Goal: Navigation & Orientation: Find specific page/section

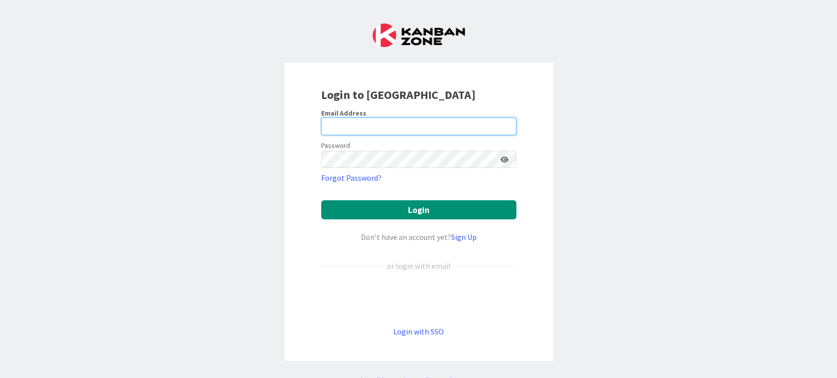
click at [369, 122] on input "email" at bounding box center [418, 127] width 195 height 18
type input "[PERSON_NAME][EMAIL_ADDRESS][PERSON_NAME][DOMAIN_NAME]"
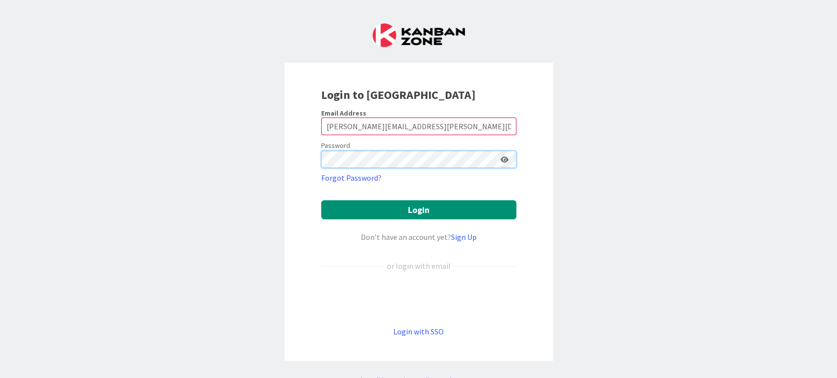
click at [321, 200] on button "Login" at bounding box center [418, 209] width 195 height 19
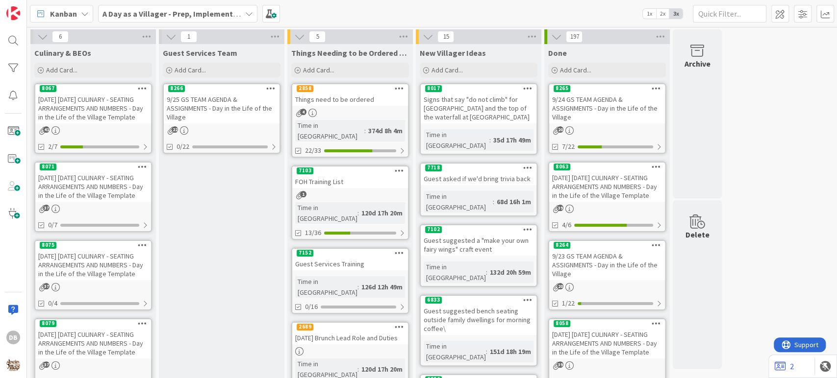
click at [119, 101] on div "[DATE] [DATE] CULINARY - SEATING ARRANGEMENTS AND NUMBERS - Day in the Life of …" at bounding box center [93, 108] width 116 height 30
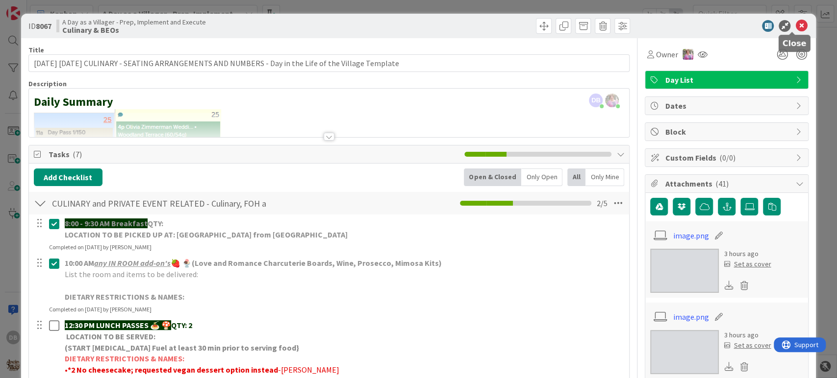
click at [795, 26] on icon at bounding box center [801, 26] width 12 height 12
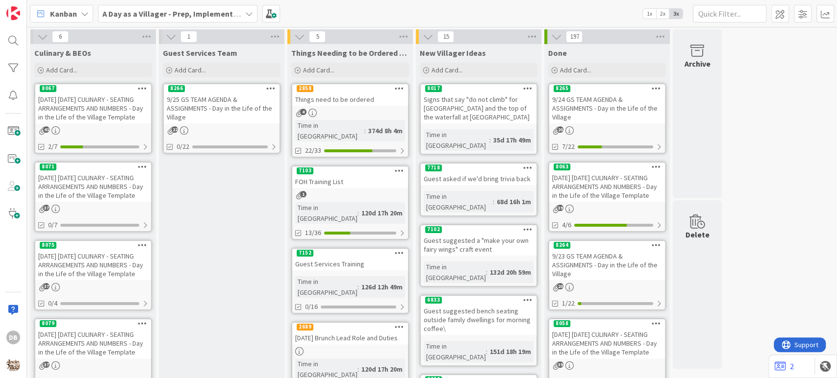
click at [240, 108] on div "9/25 GS TEAM AGENDA & ASSIGNMENTS - Day in the Life of the Village" at bounding box center [222, 108] width 116 height 30
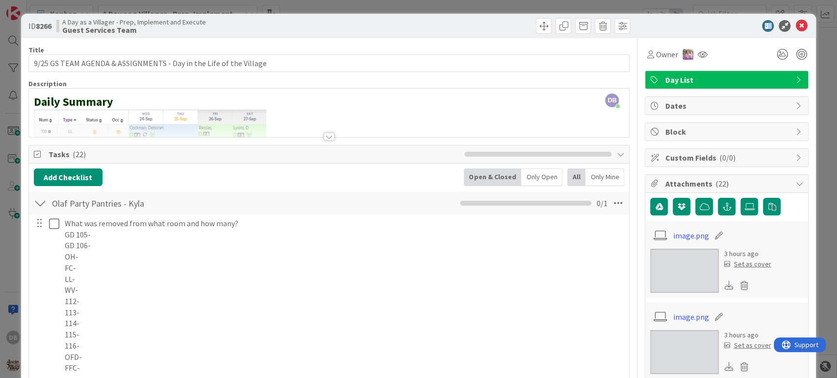
click at [323, 139] on div at bounding box center [328, 137] width 11 height 8
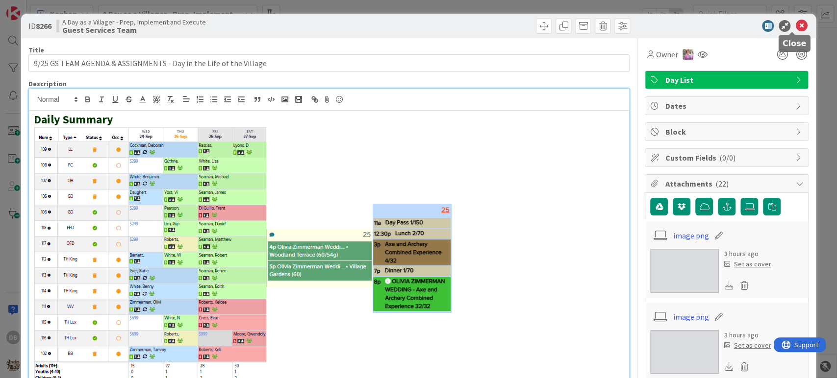
click at [795, 23] on icon at bounding box center [801, 26] width 12 height 12
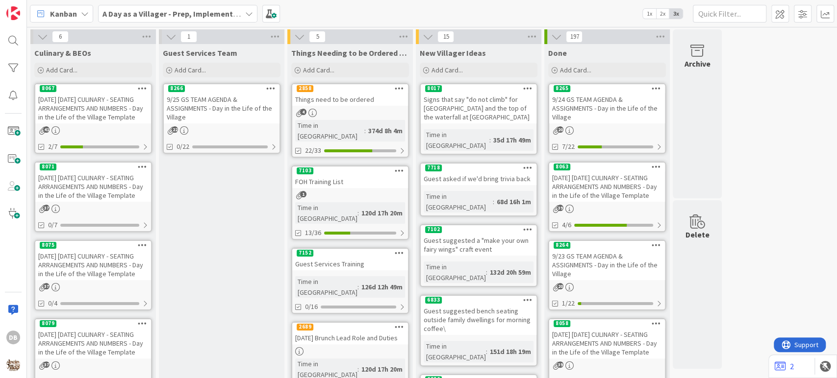
click at [232, 105] on div "9/25 GS TEAM AGENDA & ASSIGNMENTS - Day in the Life of the Village" at bounding box center [222, 108] width 116 height 30
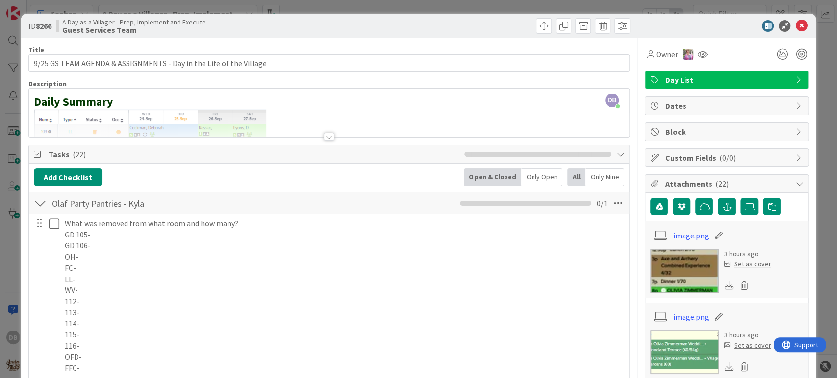
click at [323, 137] on div at bounding box center [328, 137] width 11 height 8
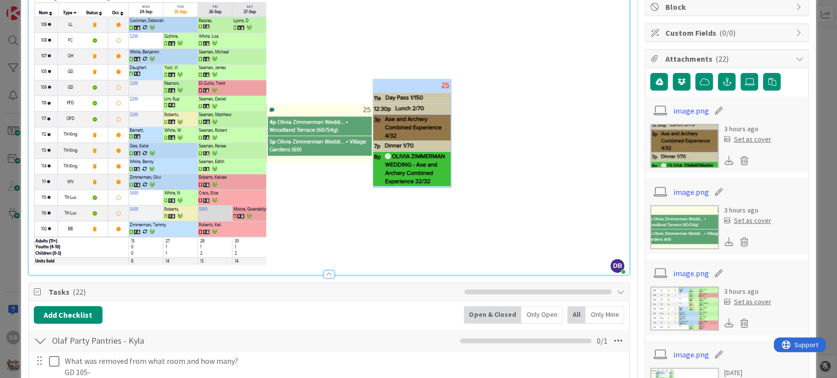
scroll to position [218, 0]
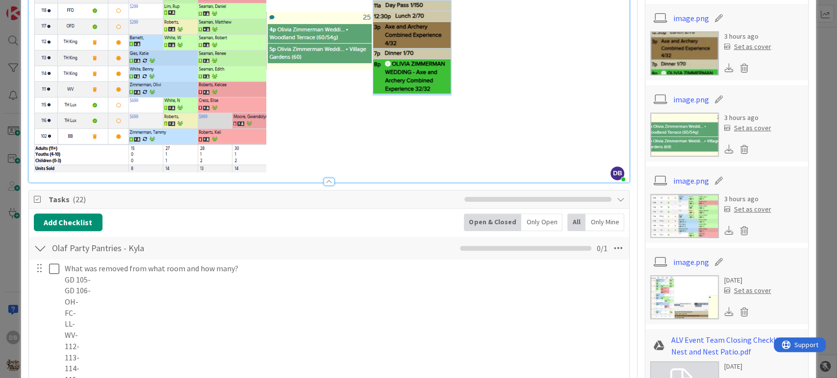
click at [326, 179] on div at bounding box center [328, 182] width 11 height 8
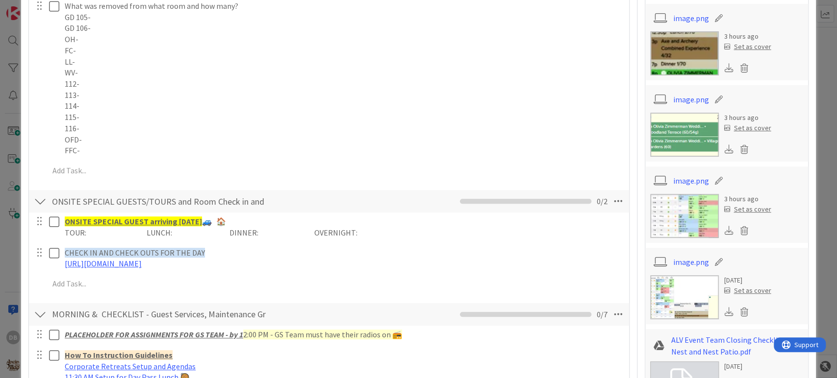
scroll to position [0, 0]
